Goal: Information Seeking & Learning: Learn about a topic

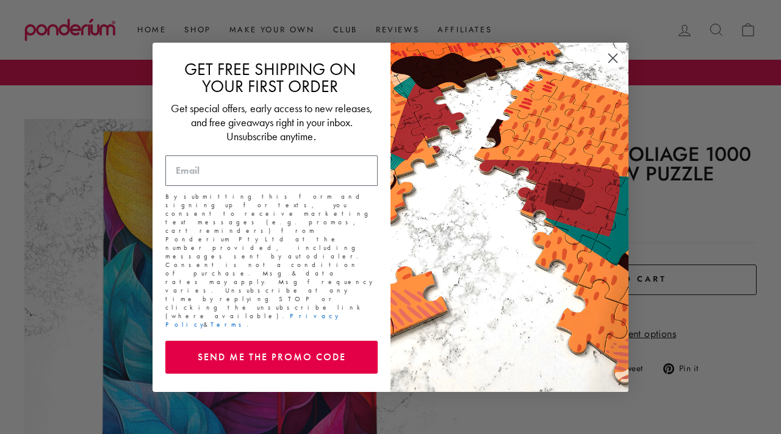
click at [615, 66] on circle "Close dialog" at bounding box center [613, 58] width 20 height 20
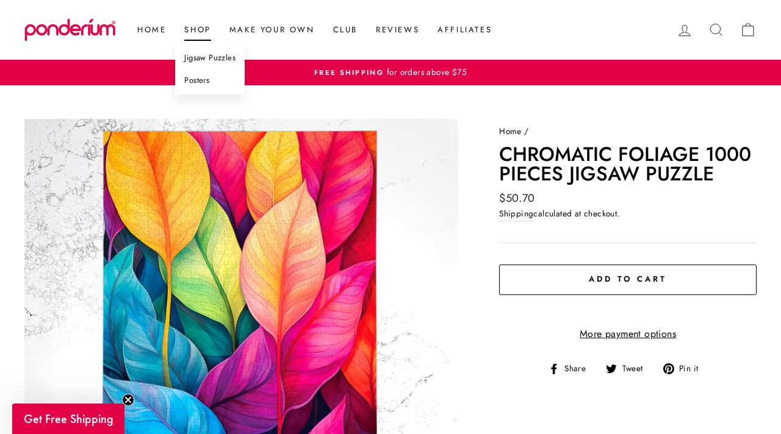
click at [206, 58] on link "Jigsaw Puzzles" at bounding box center [210, 58] width 70 height 23
click at [192, 32] on link "Shop" at bounding box center [197, 30] width 45 height 22
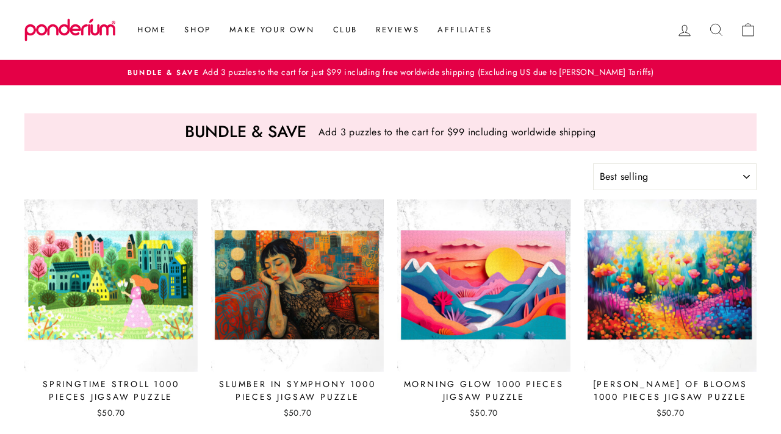
select select "best-selling"
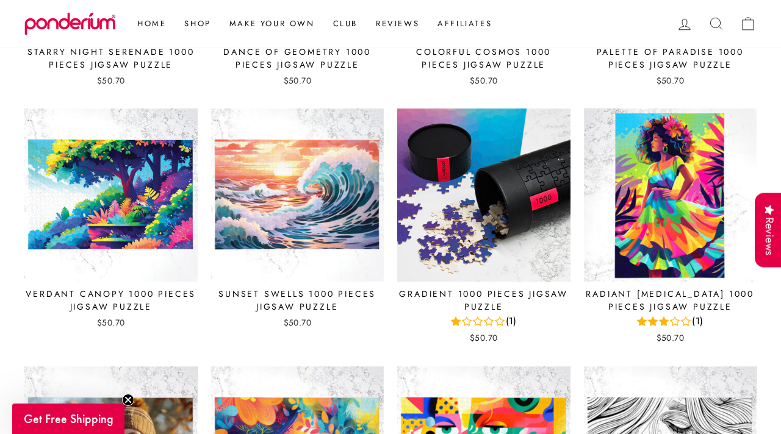
scroll to position [883, 0]
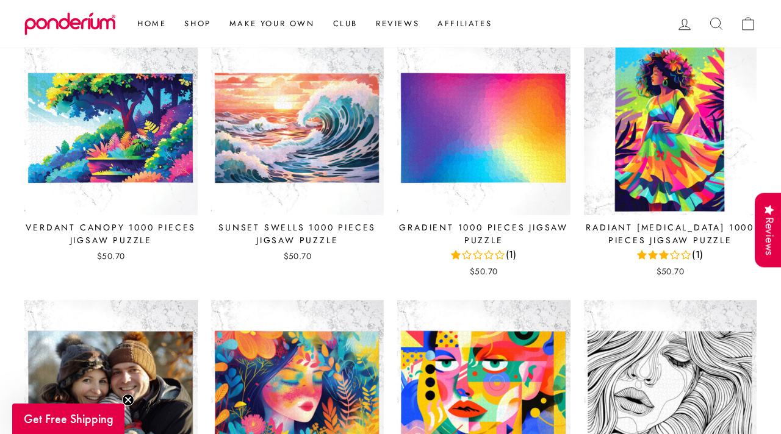
click at [515, 253] on span "(1)" at bounding box center [511, 255] width 11 height 15
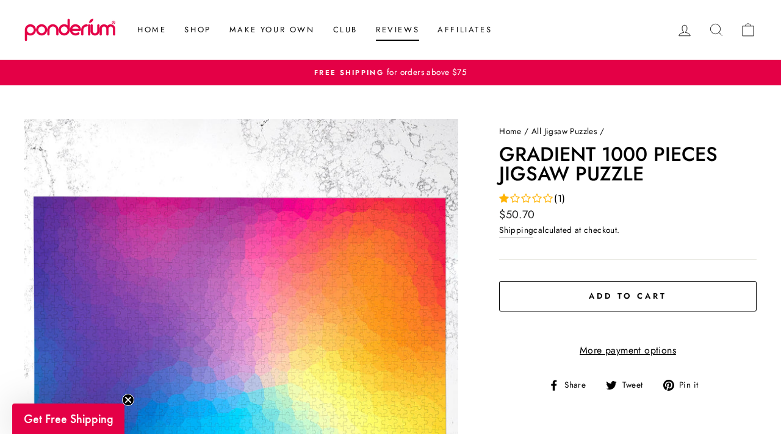
click at [390, 25] on link "Reviews" at bounding box center [398, 30] width 62 height 22
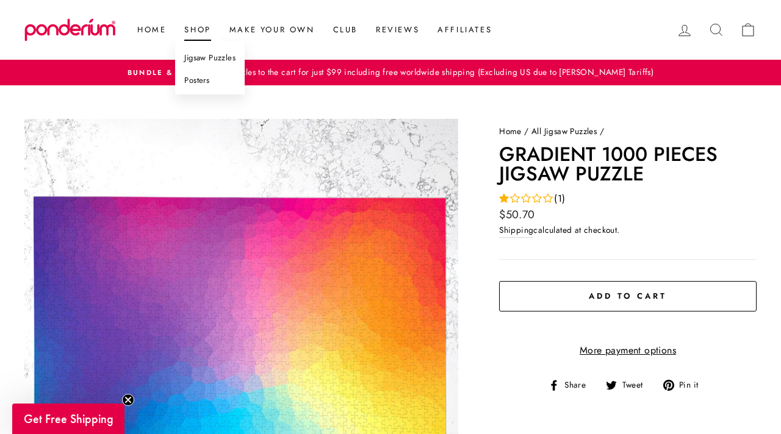
click at [211, 57] on link "Jigsaw Puzzles" at bounding box center [210, 58] width 70 height 23
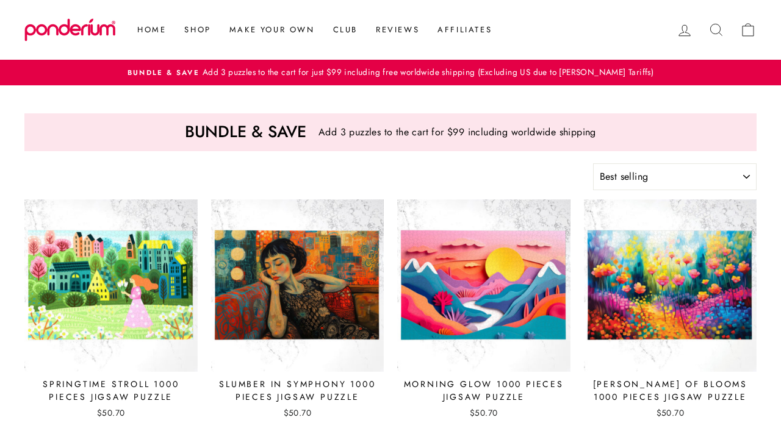
select select "best-selling"
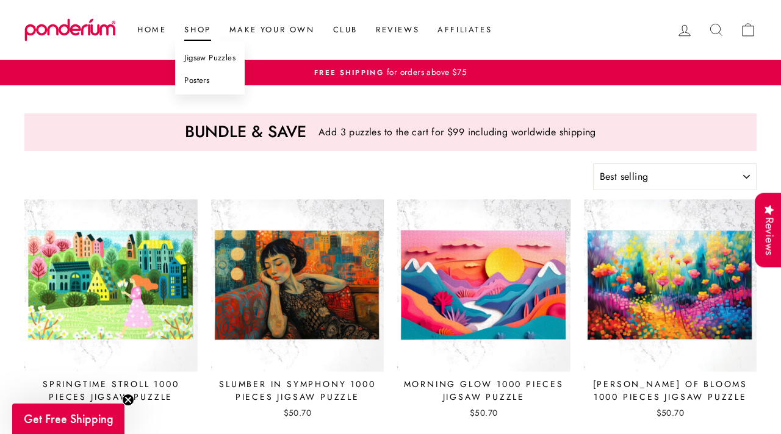
click at [203, 56] on link "Jigsaw Puzzles" at bounding box center [210, 58] width 70 height 23
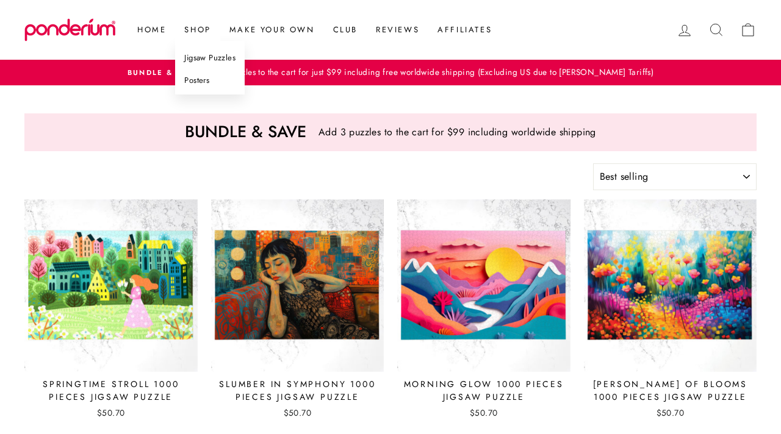
select select "best-selling"
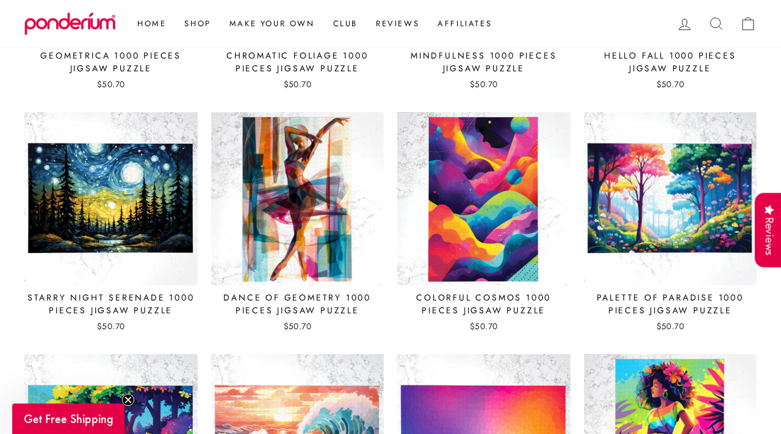
scroll to position [572, 0]
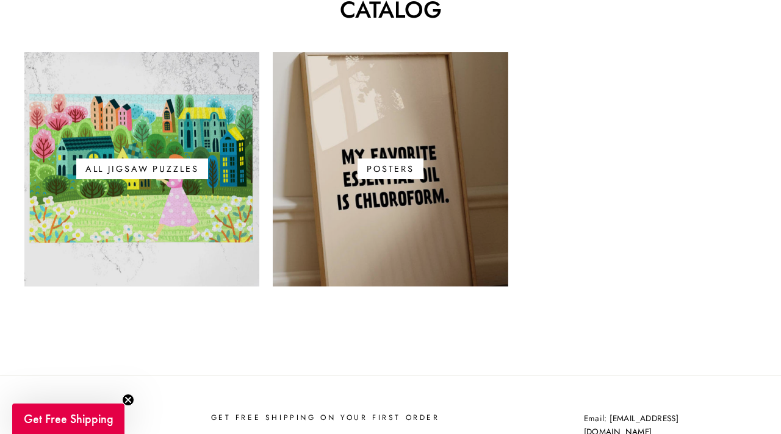
scroll to position [138, 0]
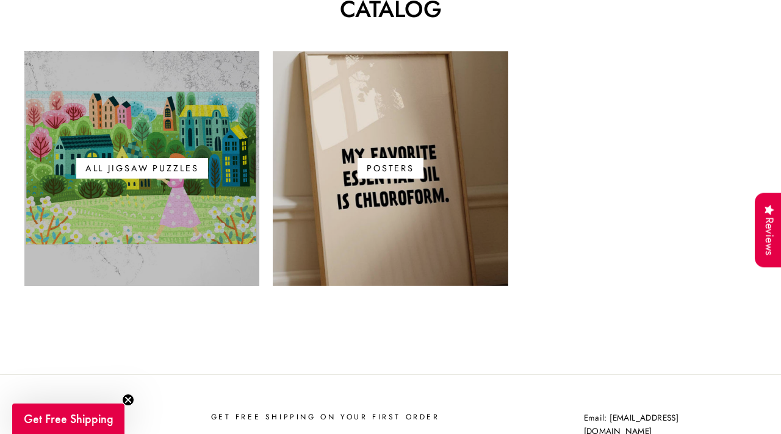
click at [118, 149] on link "All Jigsaw Puzzles" at bounding box center [141, 168] width 235 height 235
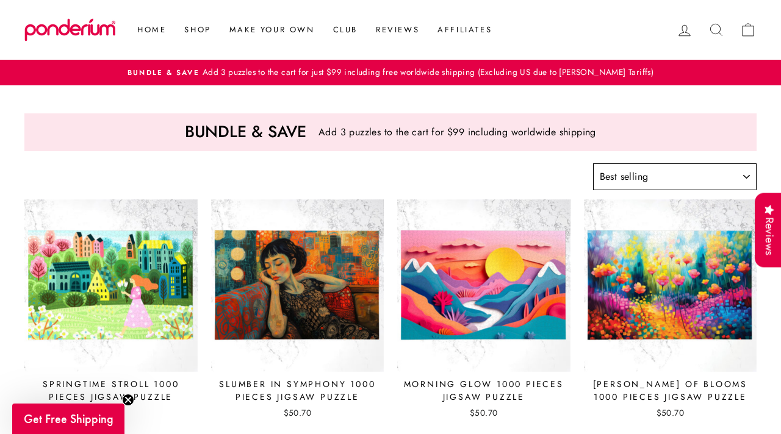
click at [632, 171] on select "Sort Featured Best selling Alphabetically, A-Z Alphabetically, Z-A Price, low t…" at bounding box center [674, 176] width 163 height 27
select select "price-ascending"
click at [593, 163] on select "Sort Featured Best selling Alphabetically, A-Z Alphabetically, Z-A Price, low t…" at bounding box center [674, 176] width 163 height 27
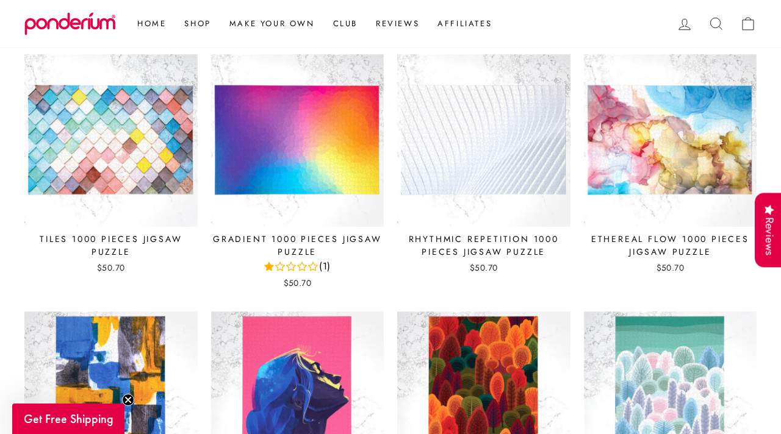
scroll to position [142, 0]
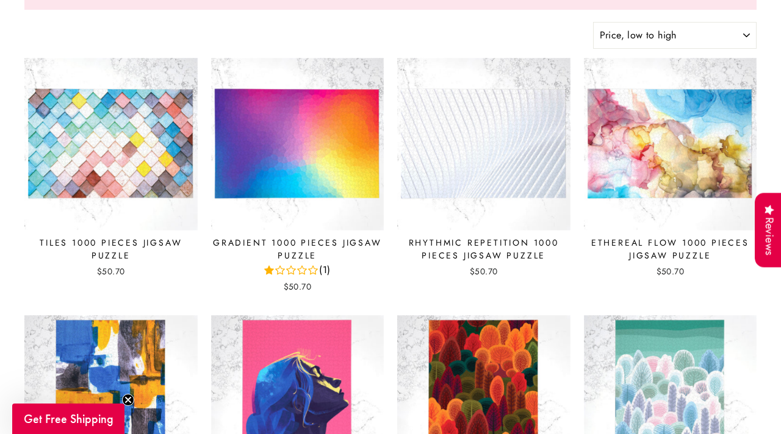
click at [329, 271] on span "(1)" at bounding box center [324, 270] width 11 height 15
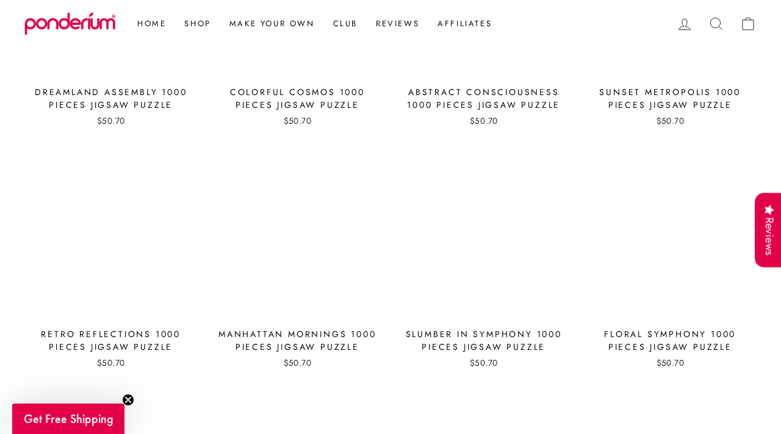
scroll to position [3218, 0]
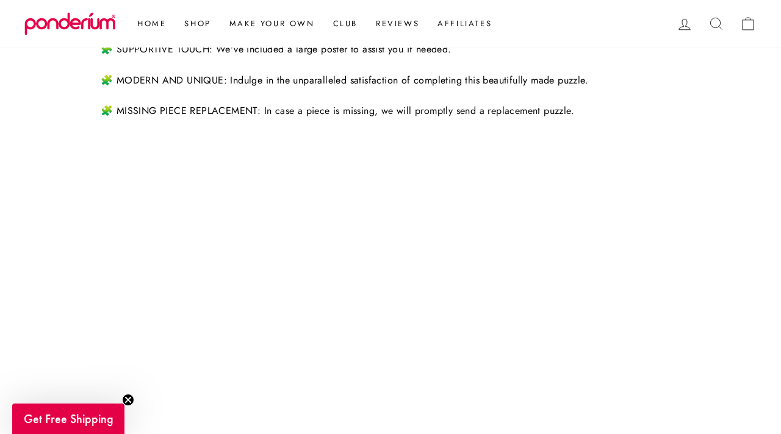
scroll to position [980, 0]
